Goal: Task Accomplishment & Management: Manage account settings

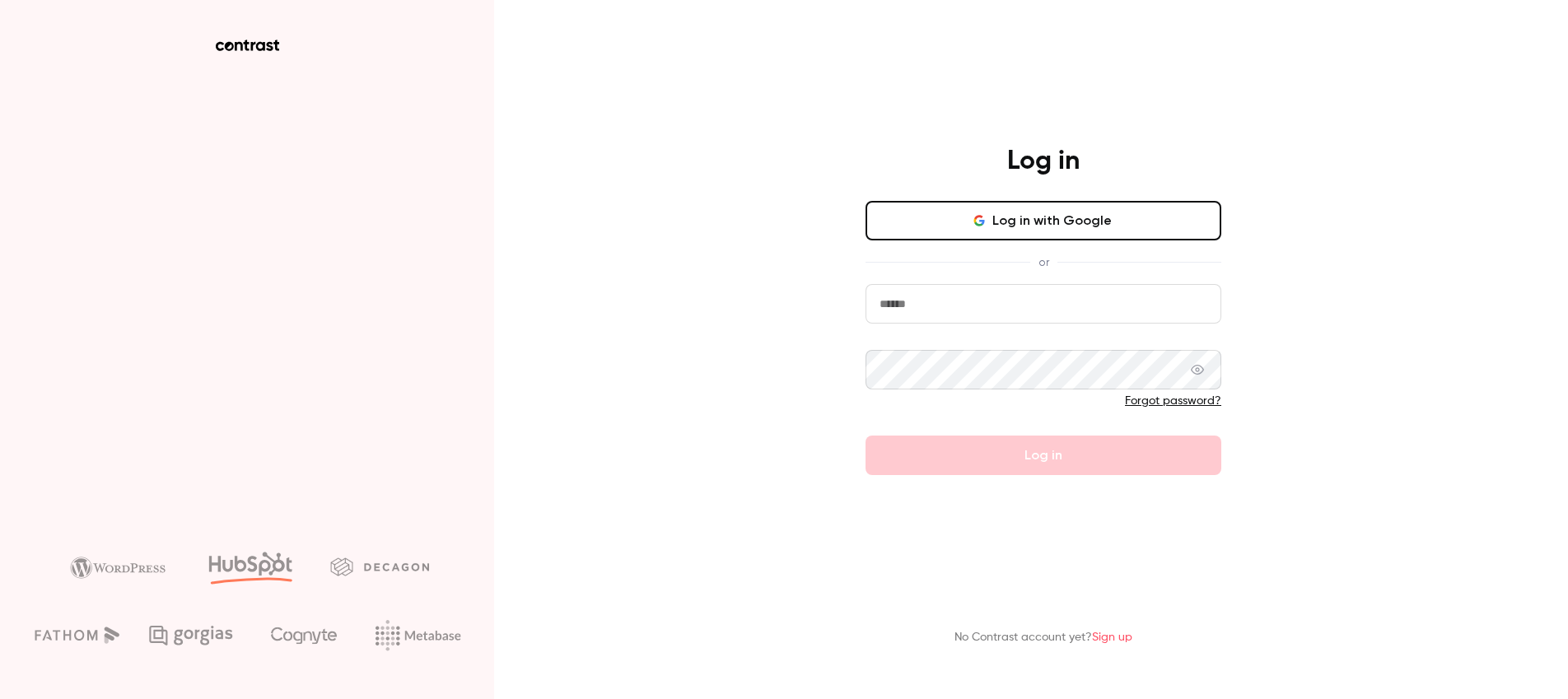
click at [996, 236] on button "Log in with Google" at bounding box center [1043, 220] width 356 height 39
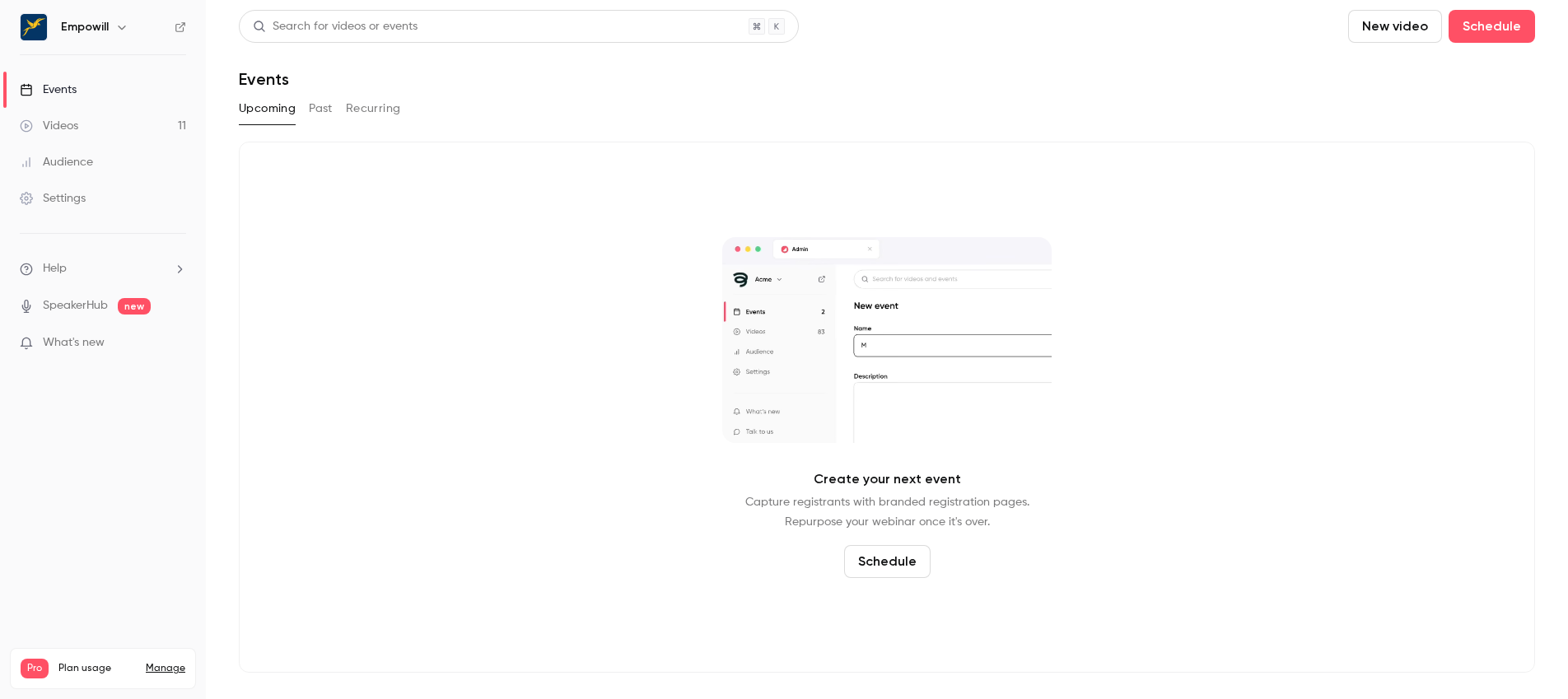
click at [97, 26] on h6 "Empowill" at bounding box center [85, 28] width 48 height 17
click at [112, 27] on button "button" at bounding box center [122, 28] width 20 height 20
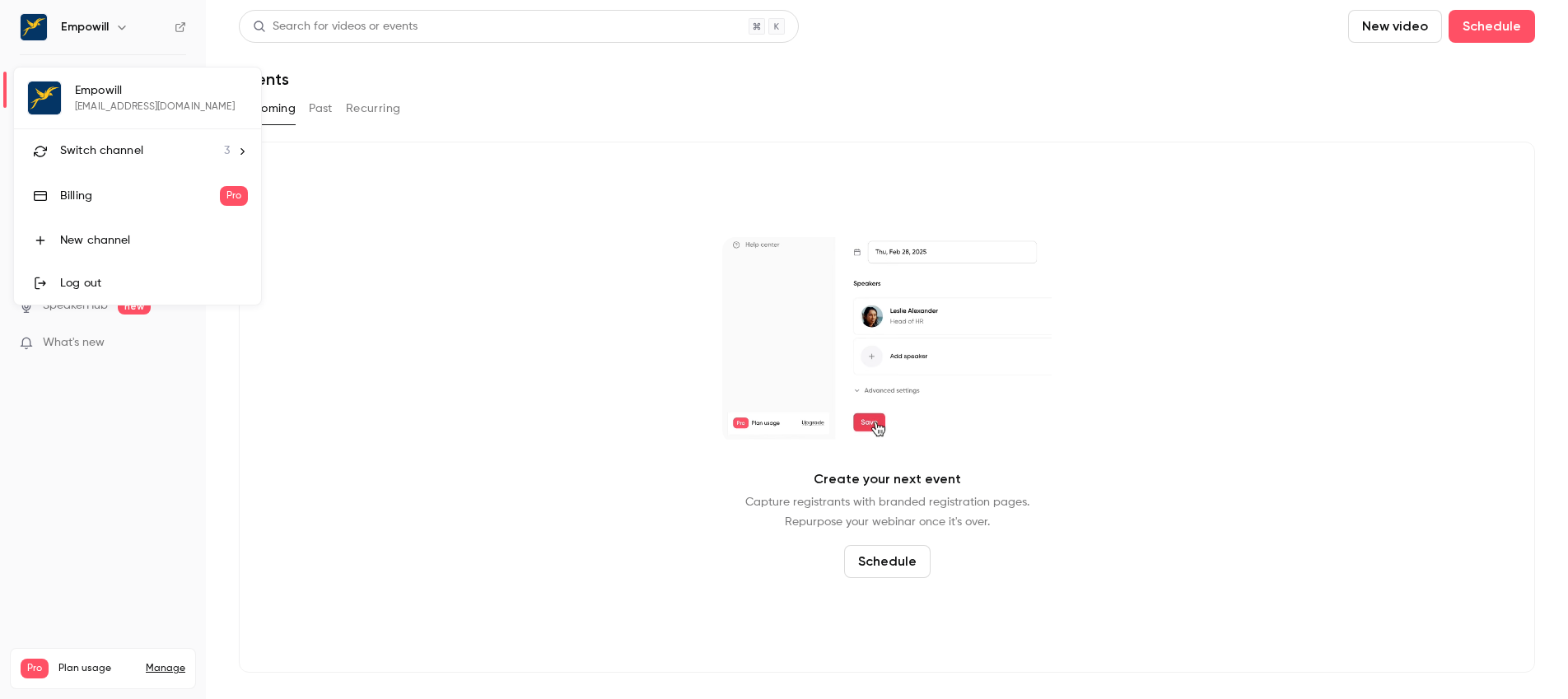
click at [158, 148] on div "Switch channel 3" at bounding box center [145, 151] width 169 height 18
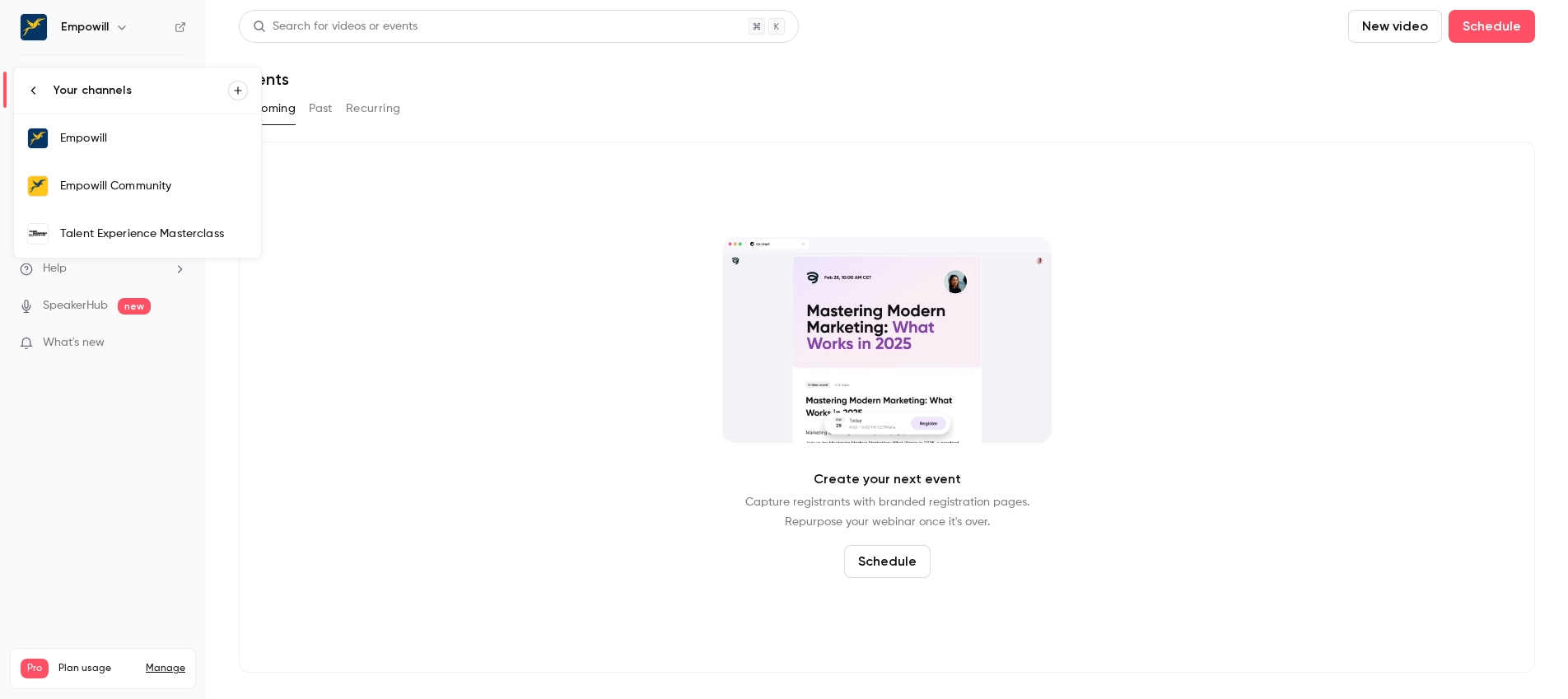
click at [188, 235] on div "Talent Experience Masterclass" at bounding box center [154, 234] width 188 height 17
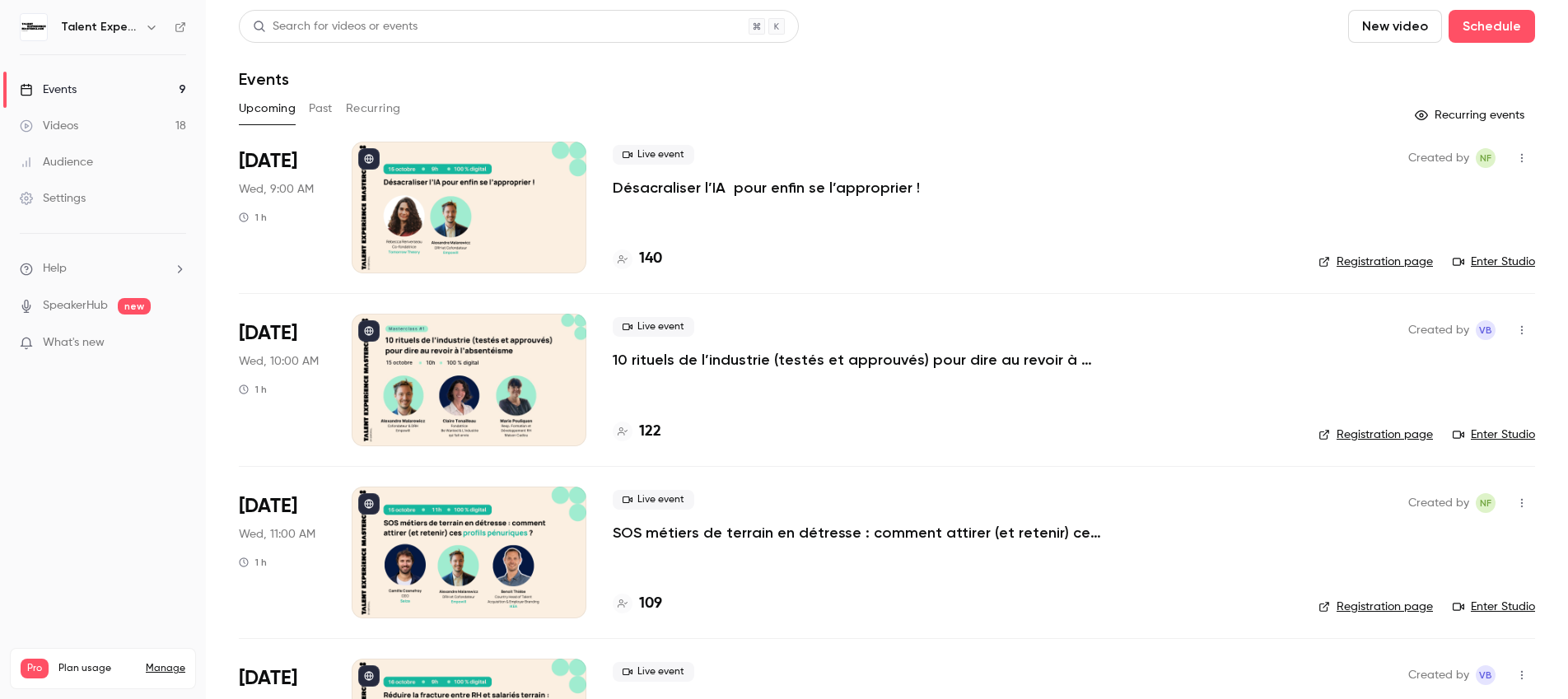
click at [784, 199] on div "Live event Désacraliser l’IA pour enfin se l’approprier ! 140" at bounding box center [952, 207] width 680 height 132
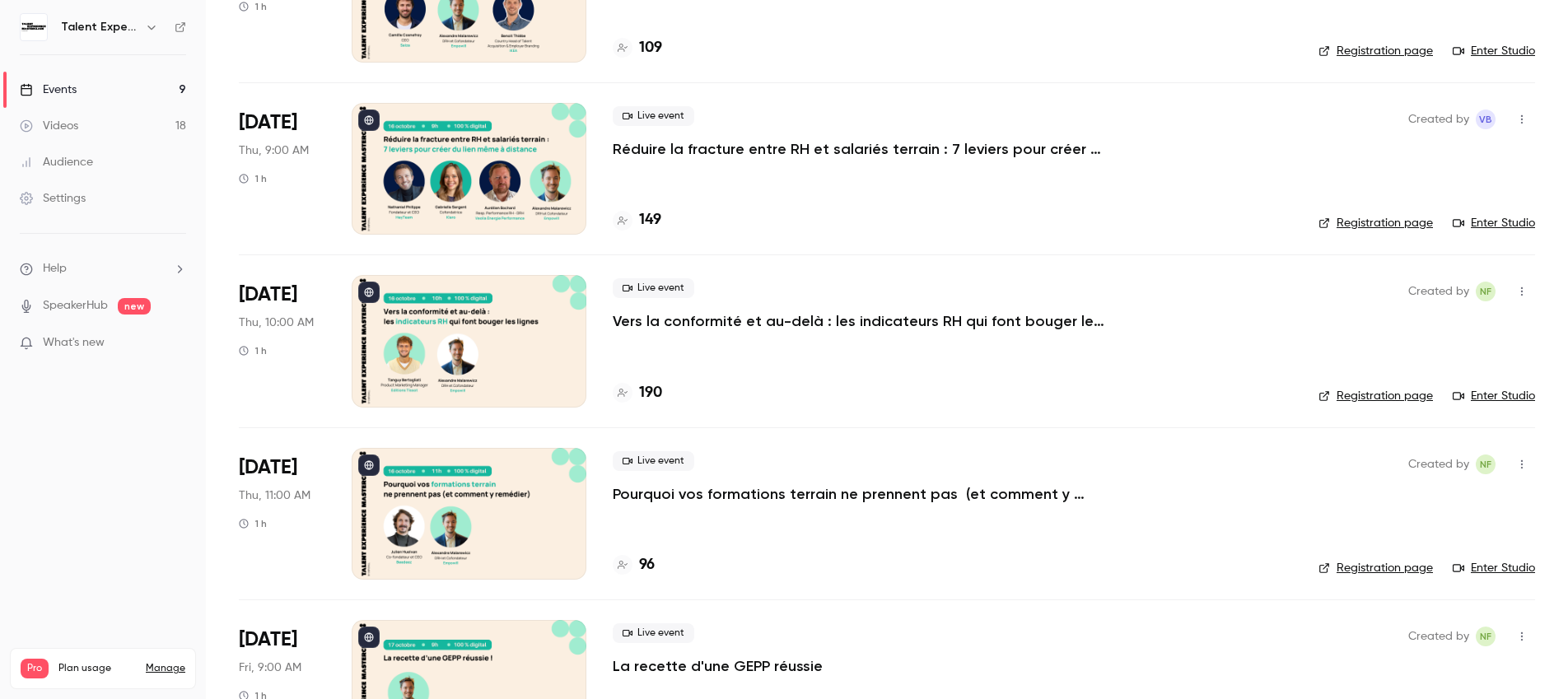
scroll to position [7, 0]
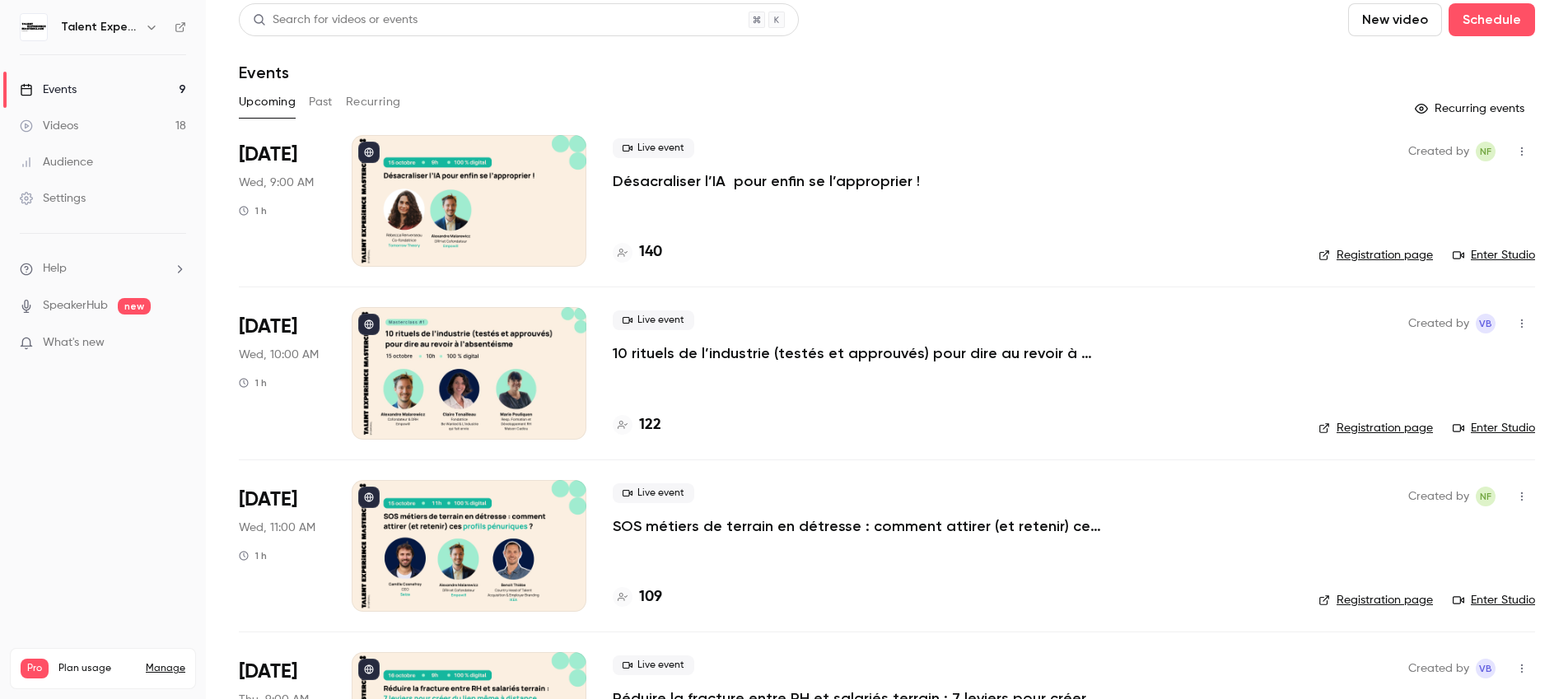
click at [739, 178] on p "Désacraliser l’IA pour enfin se l’approprier !" at bounding box center [766, 181] width 308 height 20
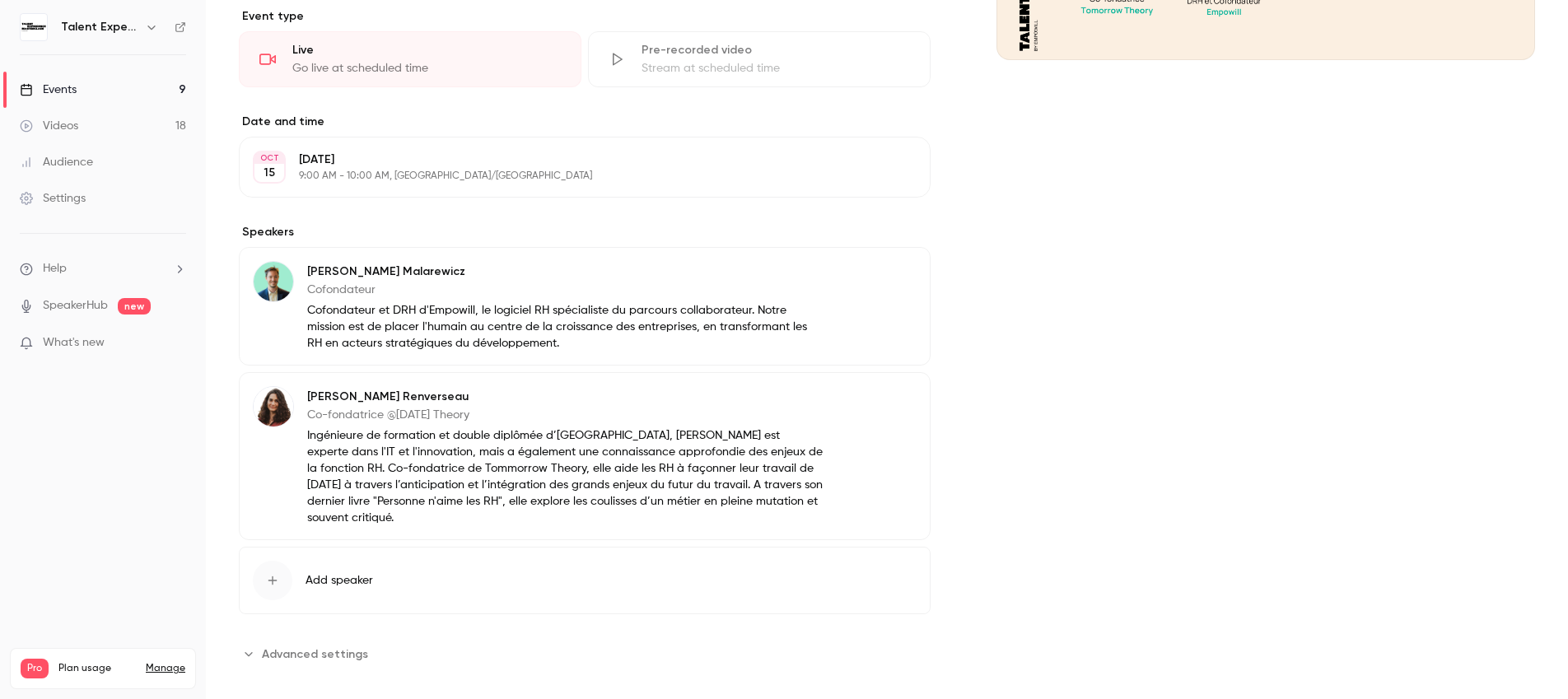
scroll to position [429, 0]
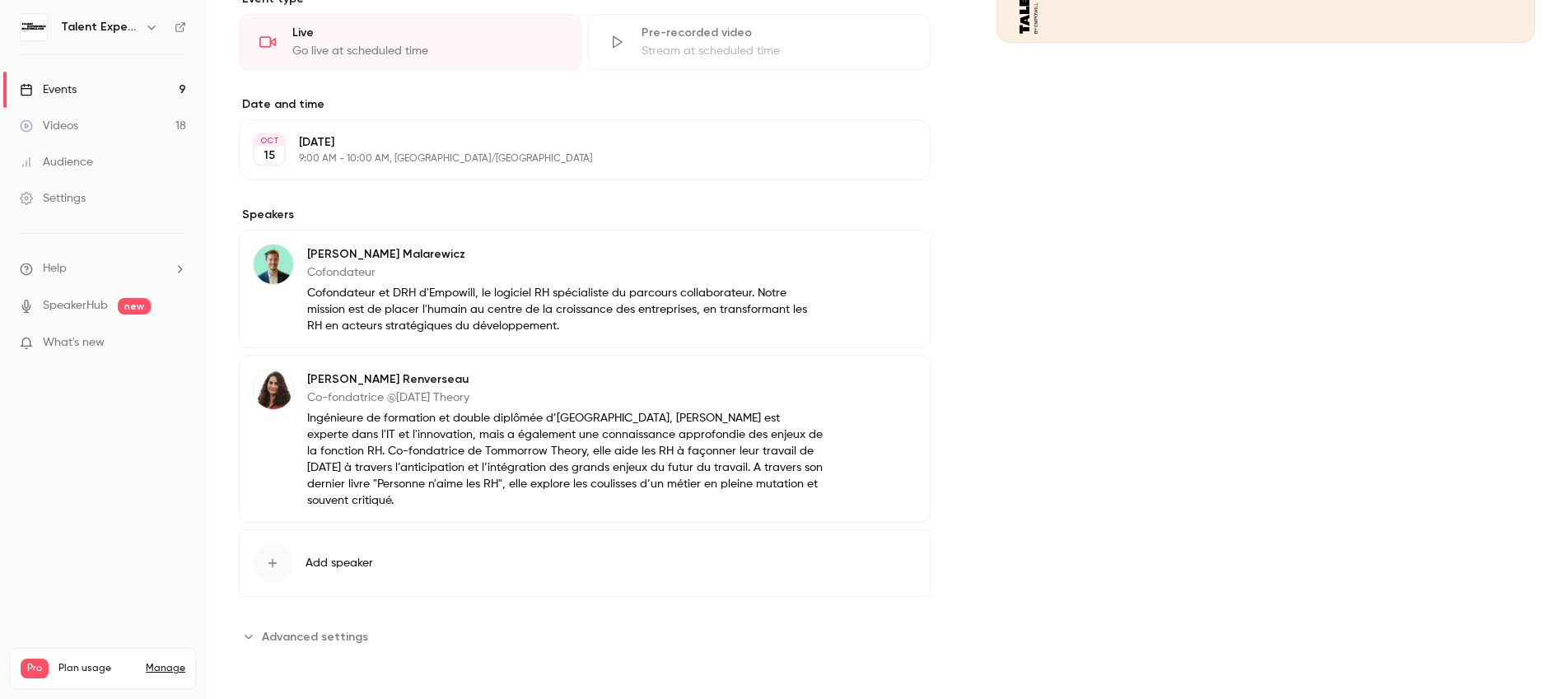
click at [504, 448] on p "Ingénieure de formation et double diplômée d’HEC & Mines Paris, Rébecca Stéphan…" at bounding box center [566, 459] width 516 height 99
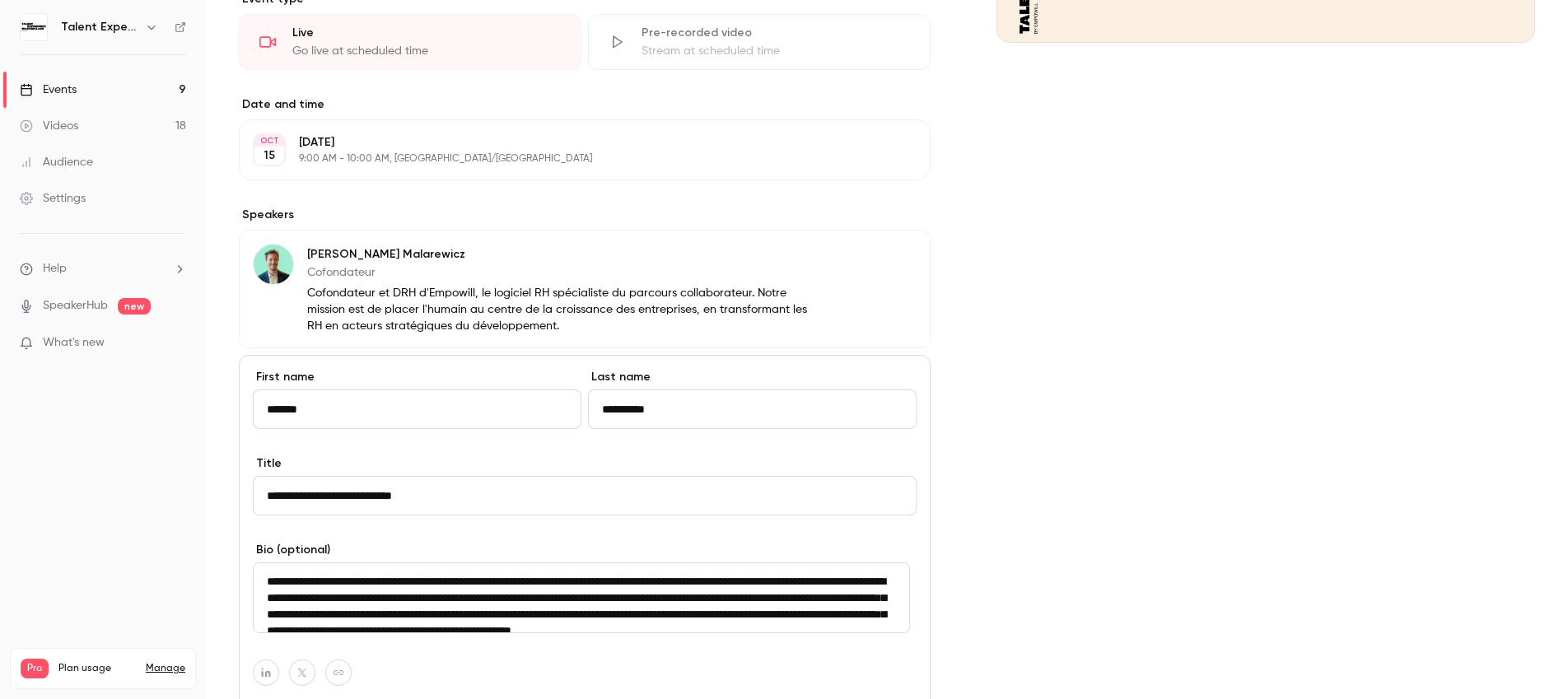
click at [556, 596] on textarea "**********" at bounding box center [582, 598] width 657 height 71
paste textarea "**********"
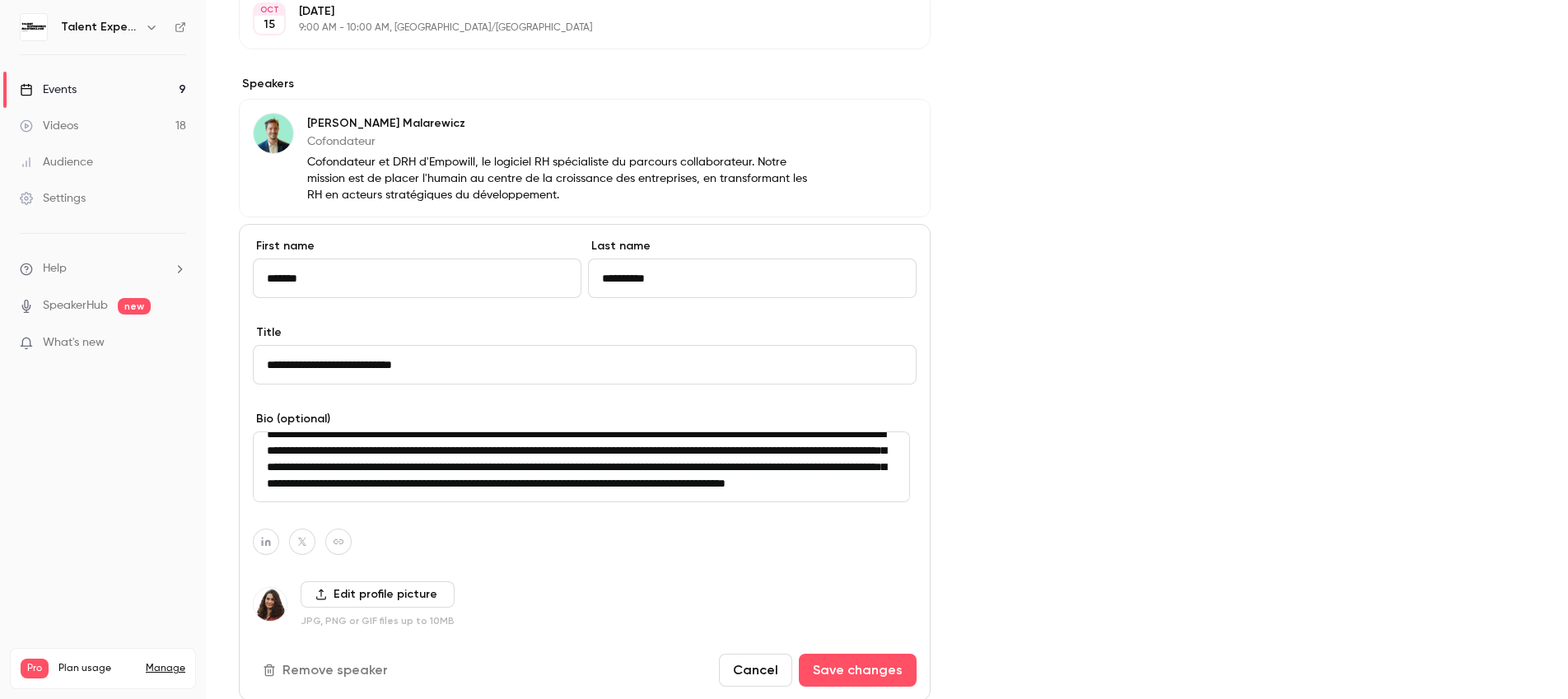
scroll to position [567, 0]
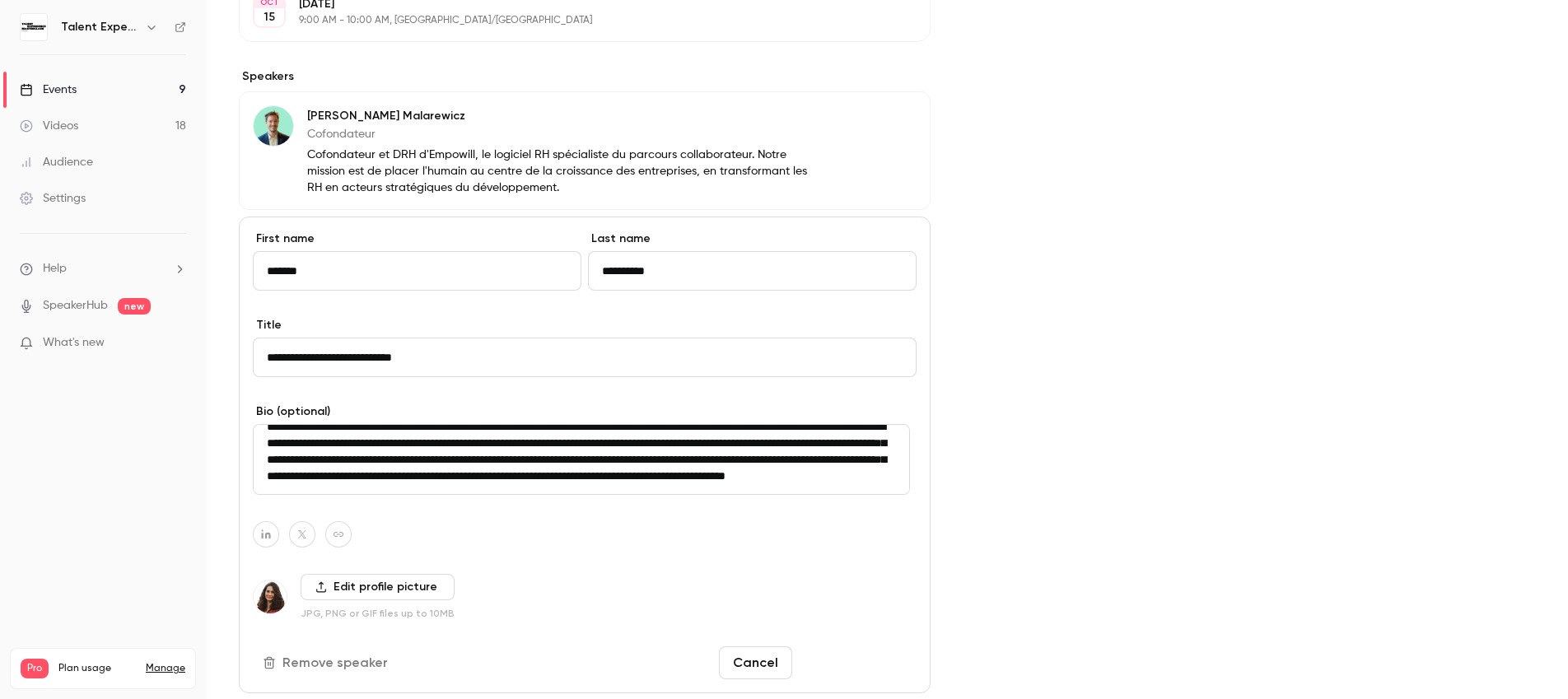
type textarea "**********"
click at [882, 664] on button "Save changes" at bounding box center [857, 662] width 118 height 33
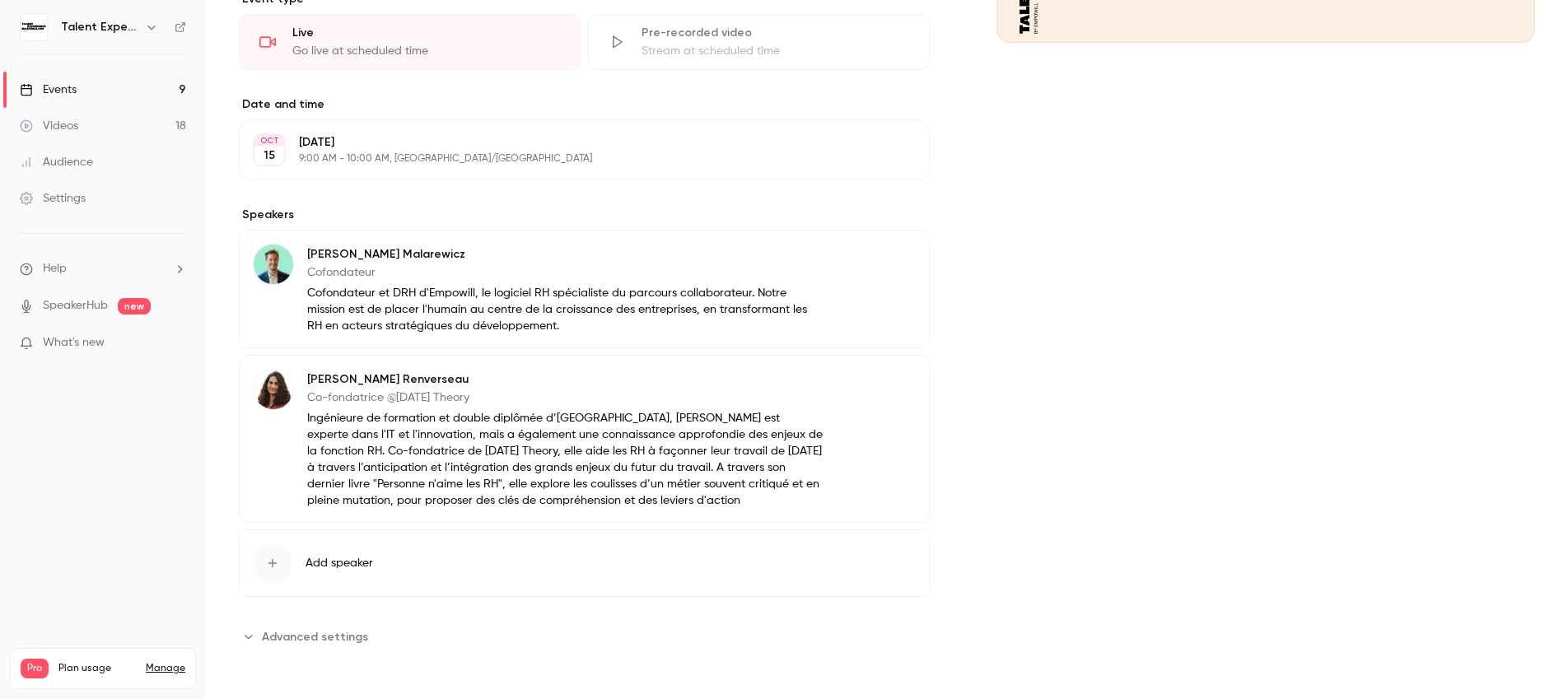
scroll to position [0, 0]
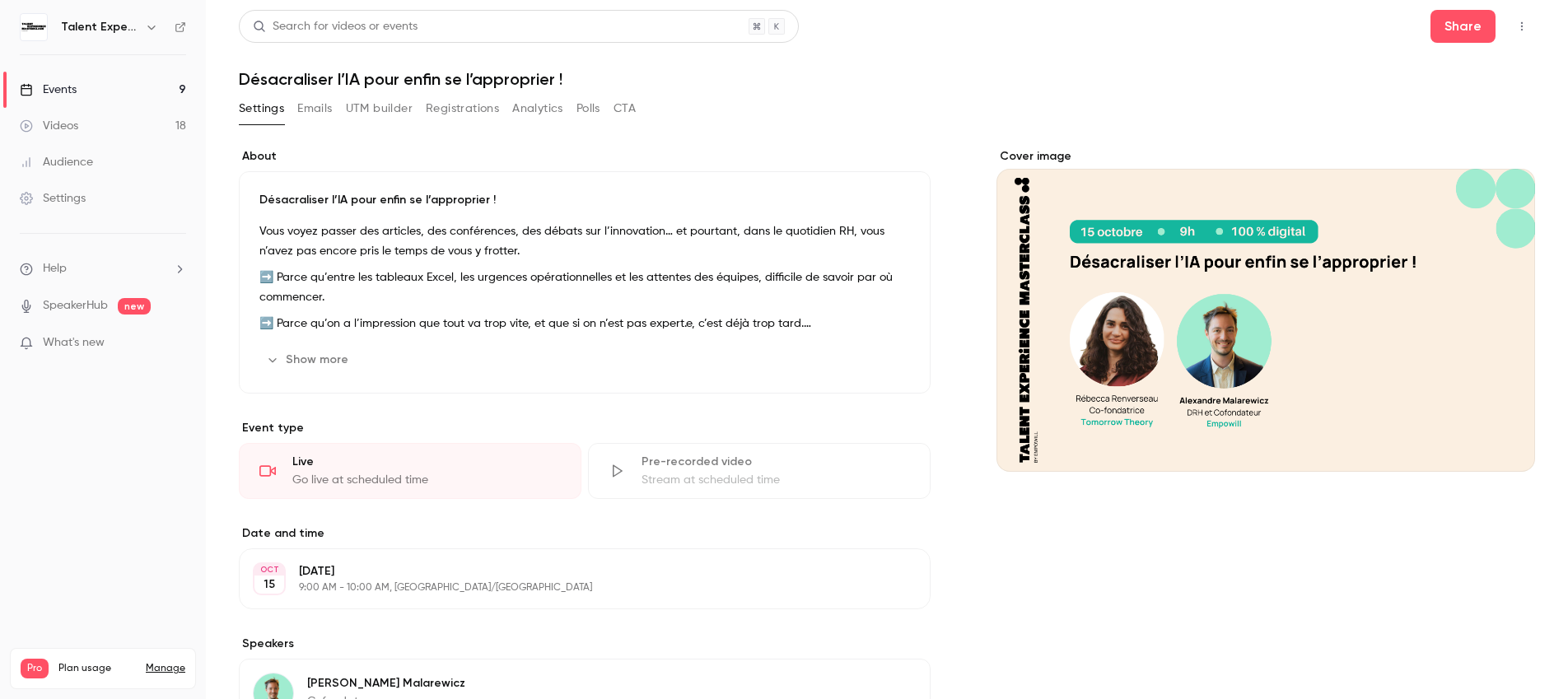
click at [567, 338] on div "Désacraliser l’IA pour enfin se l’approprier ! Vous voyez passer des articles, …" at bounding box center [584, 282] width 691 height 222
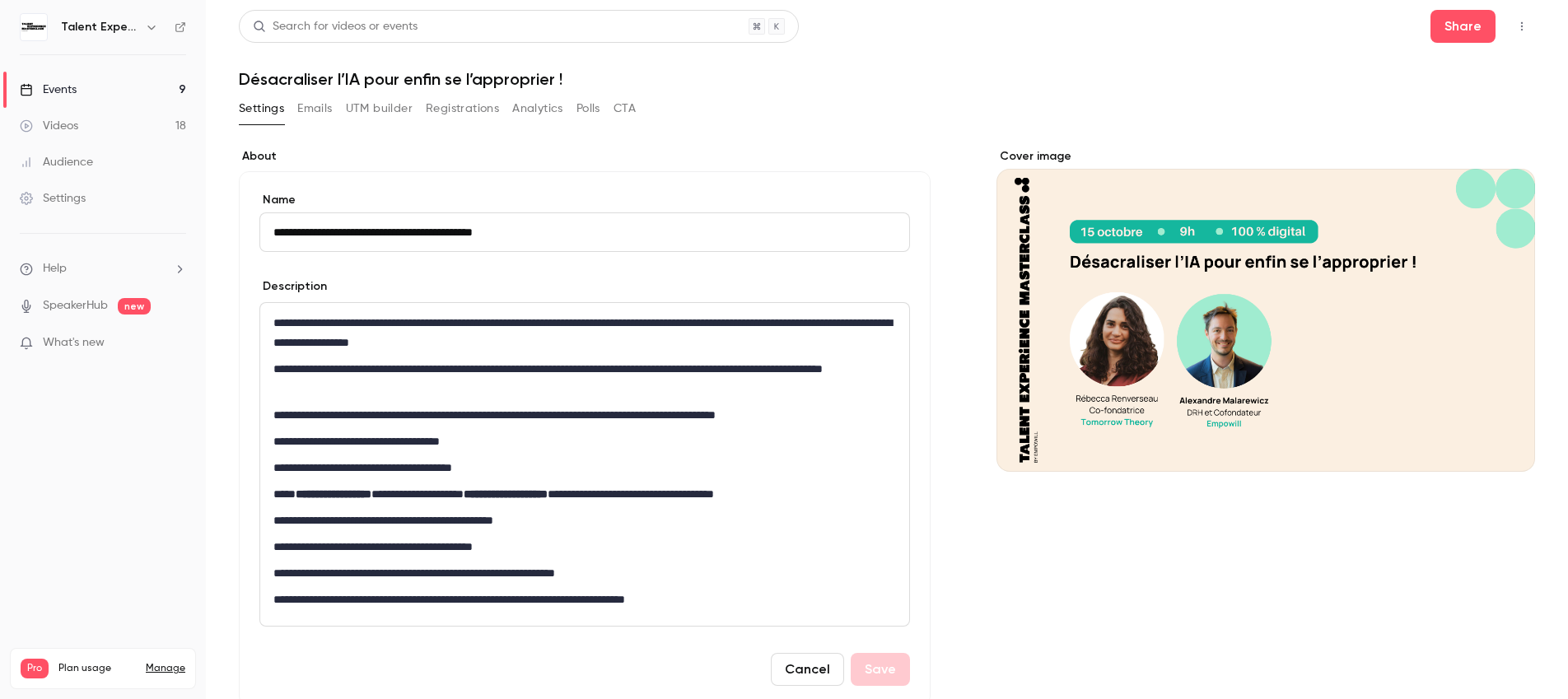
click at [136, 83] on link "Events 9" at bounding box center [103, 89] width 206 height 36
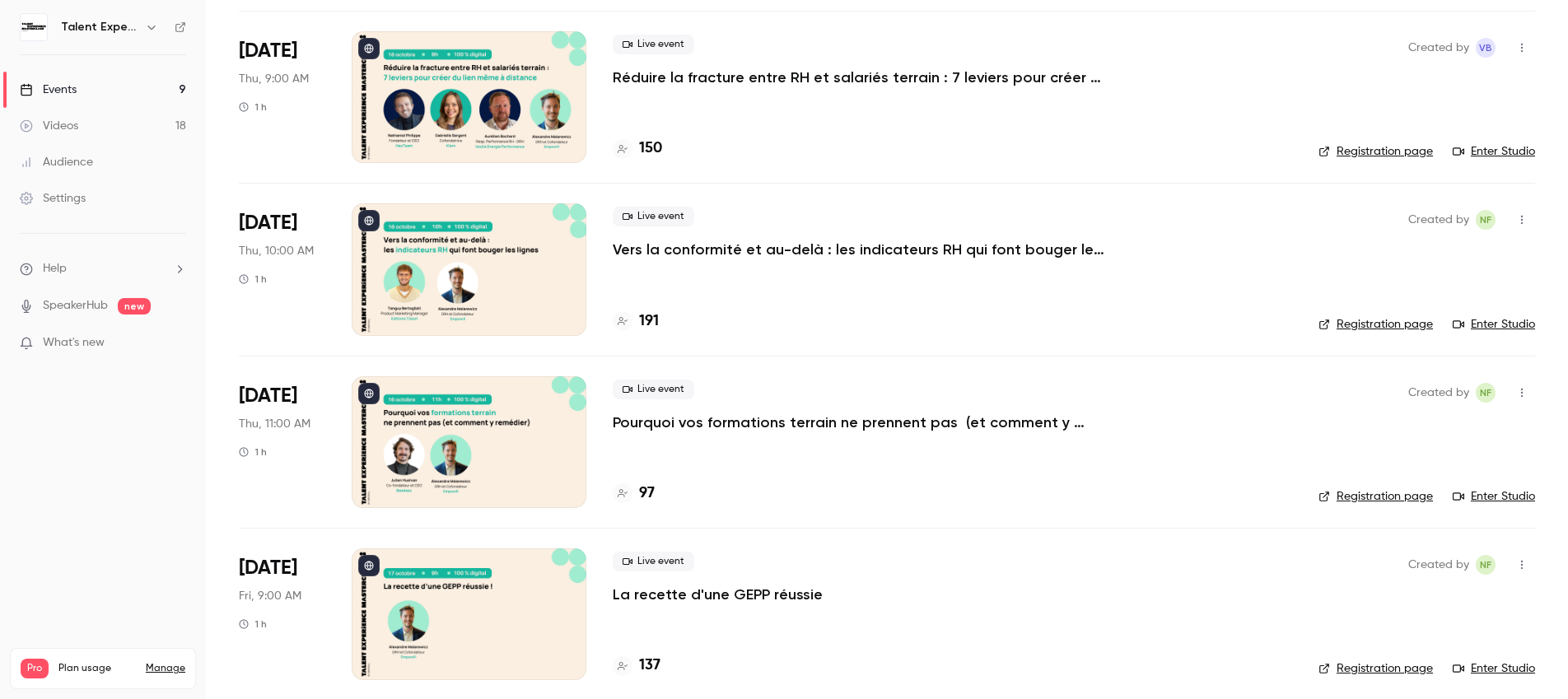
scroll to position [523, 0]
